Goal: Task Accomplishment & Management: Manage account settings

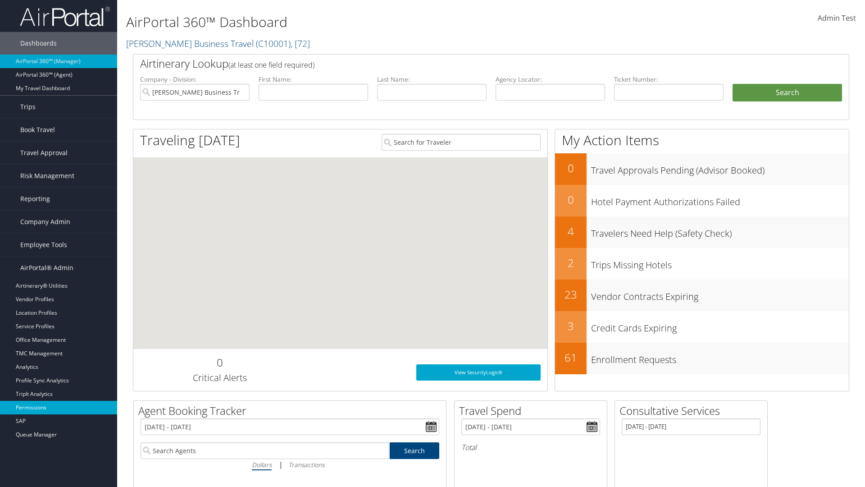
click at [59, 407] on link "Permissions" at bounding box center [58, 408] width 117 height 14
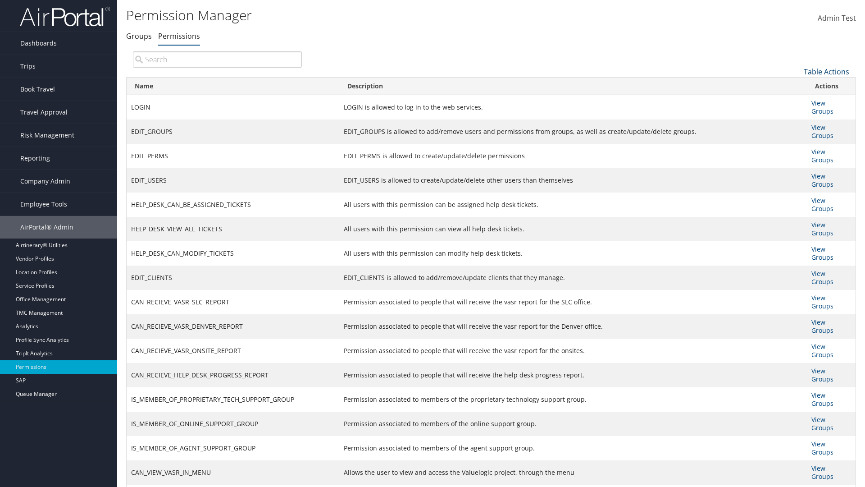
click at [827, 71] on link "Table Actions" at bounding box center [827, 72] width 46 height 10
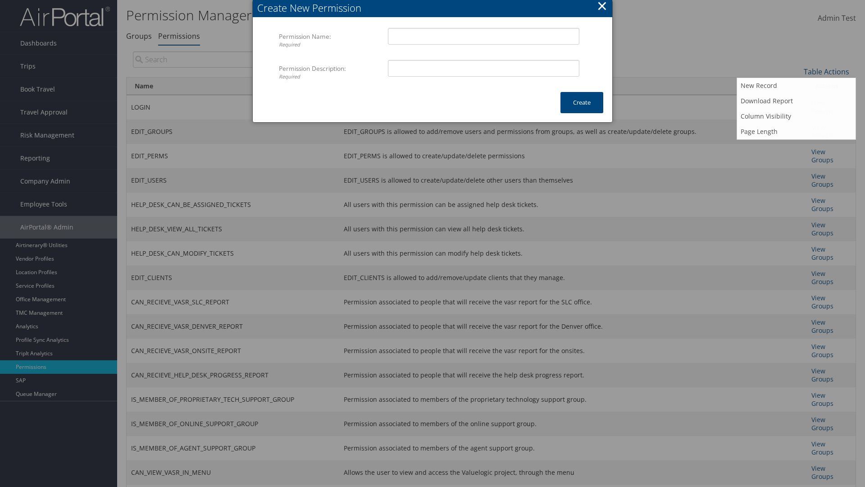
click at [602, 7] on button "×" at bounding box center [602, 6] width 10 height 18
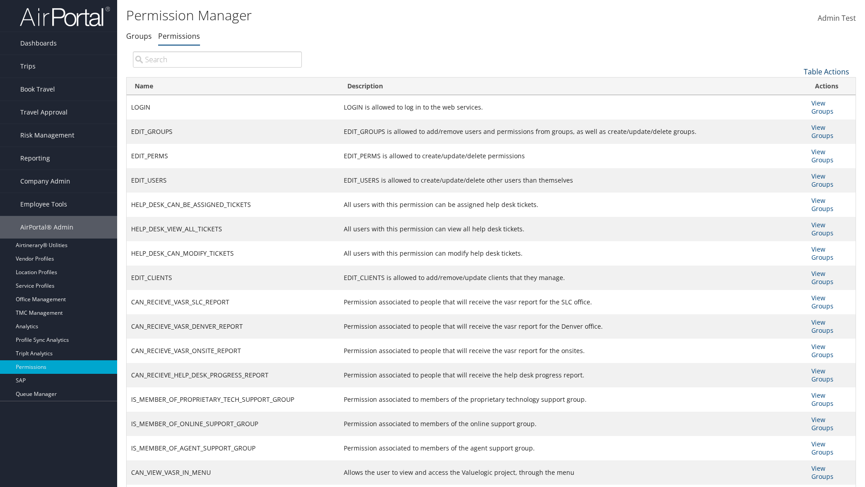
click at [827, 71] on link "Table Actions" at bounding box center [827, 72] width 46 height 10
click at [796, 86] on link "Name" at bounding box center [796, 86] width 119 height 15
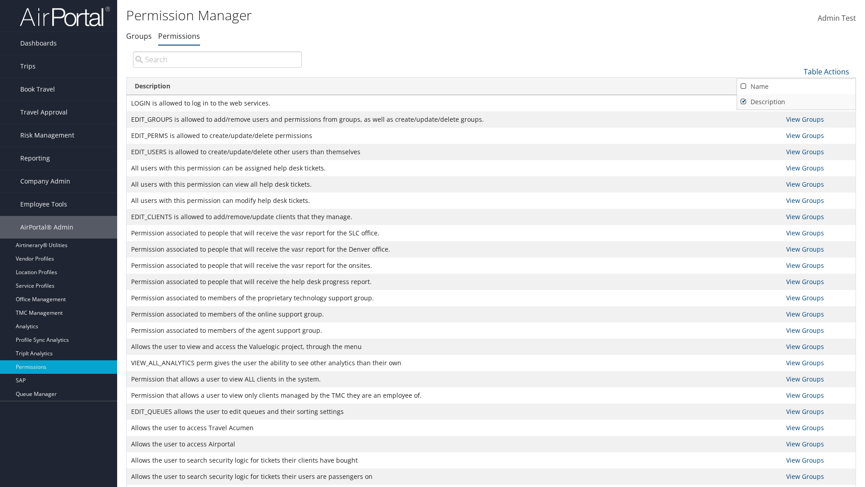
click at [796, 101] on link "Description" at bounding box center [796, 101] width 119 height 15
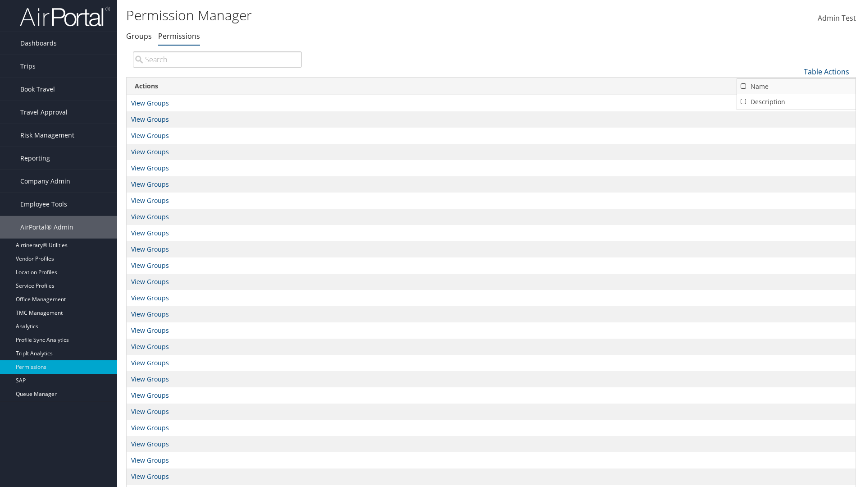
click at [796, 86] on link "Name" at bounding box center [796, 86] width 119 height 15
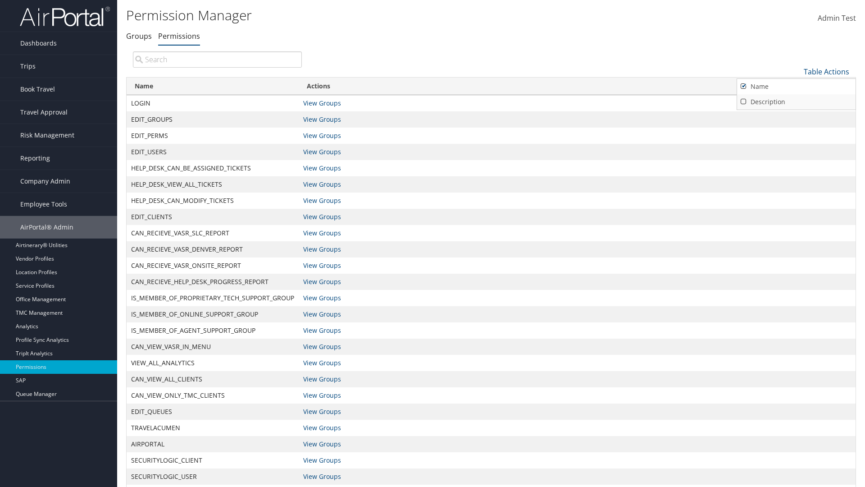
click at [796, 101] on link "Description" at bounding box center [796, 101] width 119 height 15
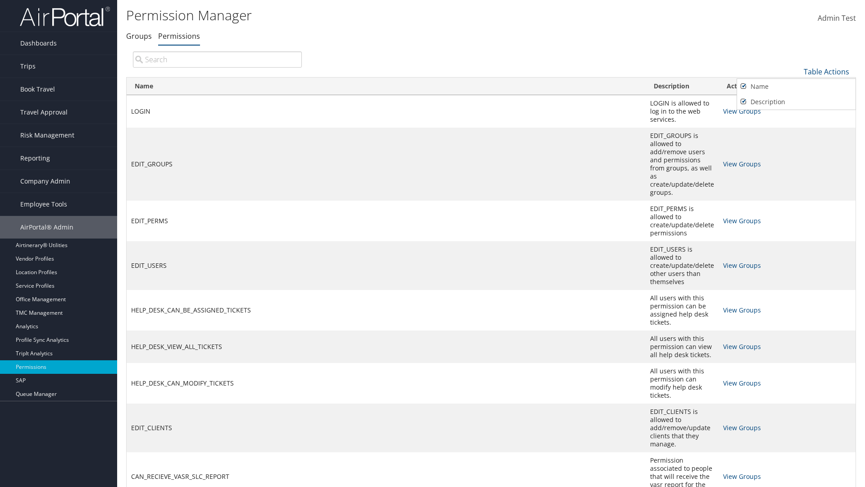
click at [433, 243] on div at bounding box center [432, 243] width 865 height 487
click at [827, 71] on link "Table Actions" at bounding box center [827, 72] width 46 height 10
click at [796, 131] on link "Page Length" at bounding box center [796, 131] width 119 height 15
click at [827, 71] on link "Table Actions" at bounding box center [827, 72] width 46 height 10
click at [796, 131] on link "Page Length" at bounding box center [796, 131] width 119 height 15
